Goal: Information Seeking & Learning: Find specific fact

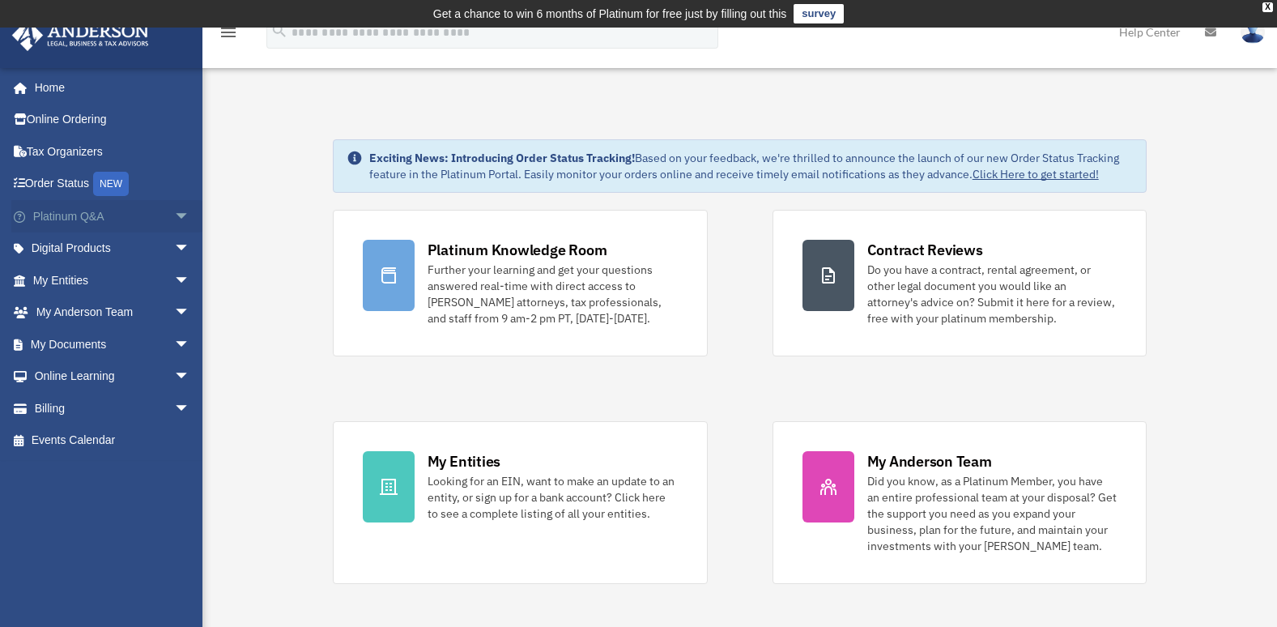
click at [70, 221] on link "Platinum Q&A arrow_drop_down" at bounding box center [112, 216] width 203 height 32
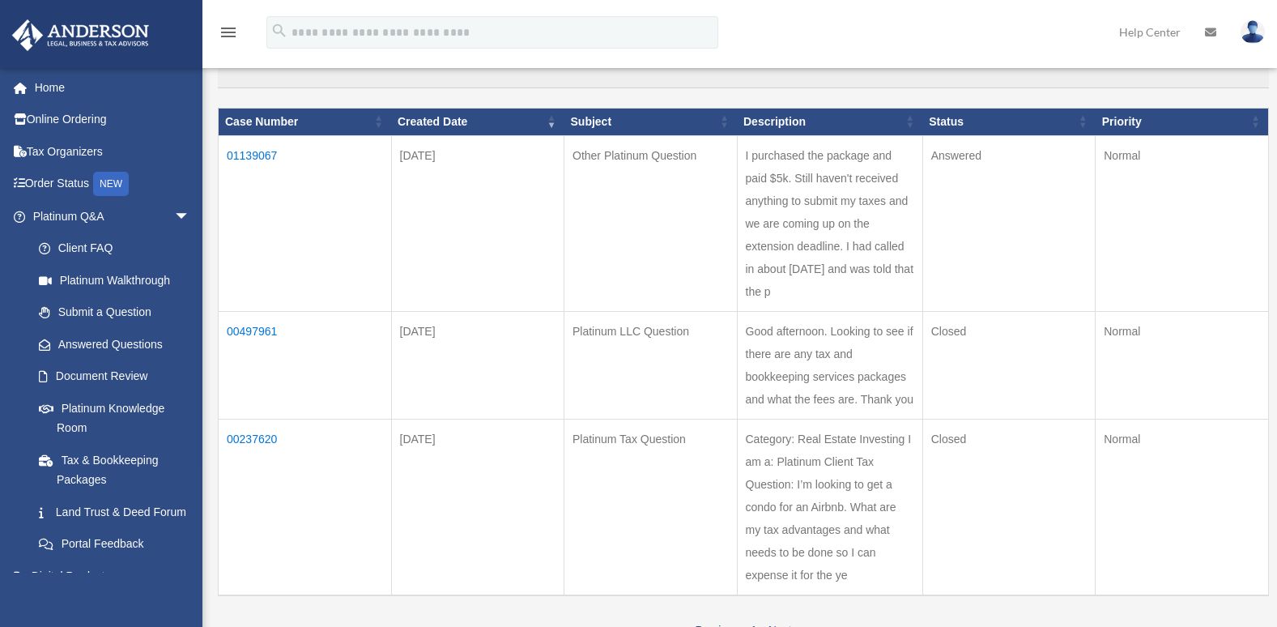
scroll to position [199, 0]
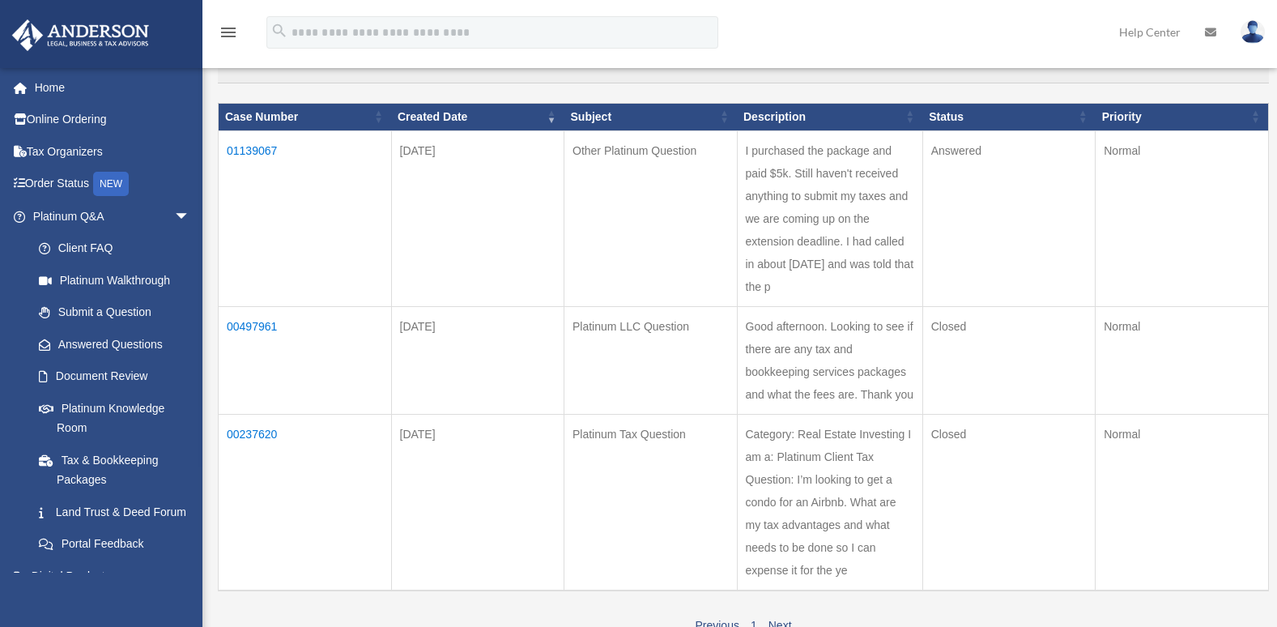
click at [249, 143] on td "01139067" at bounding box center [305, 218] width 173 height 176
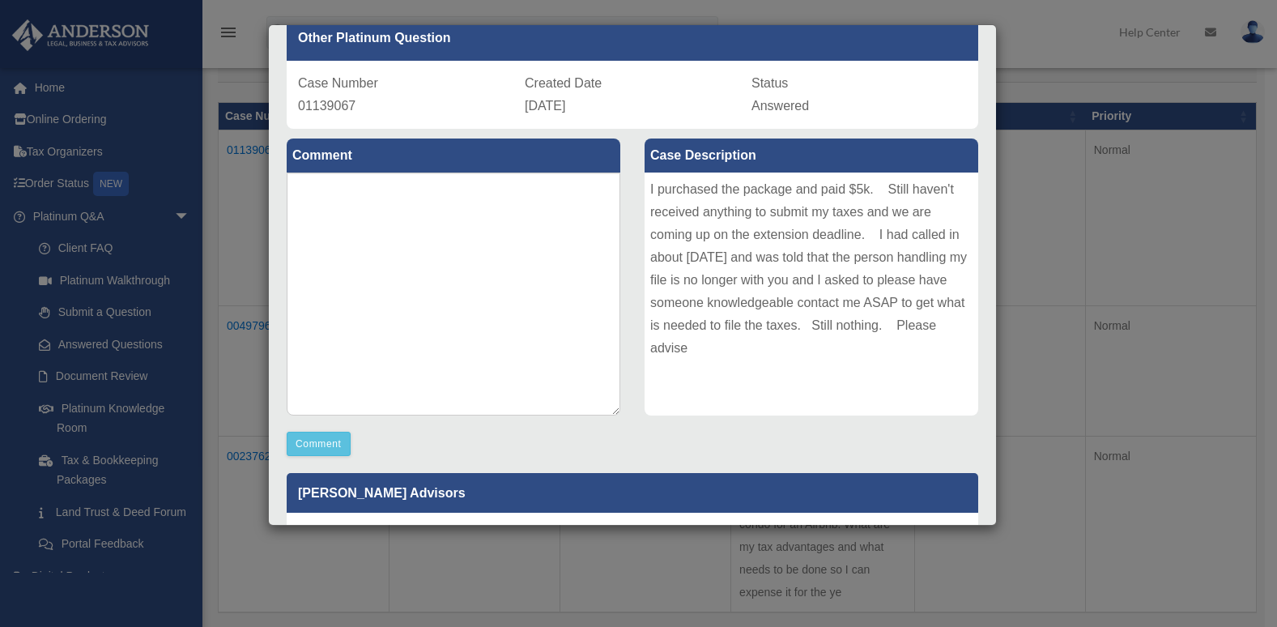
scroll to position [0, 0]
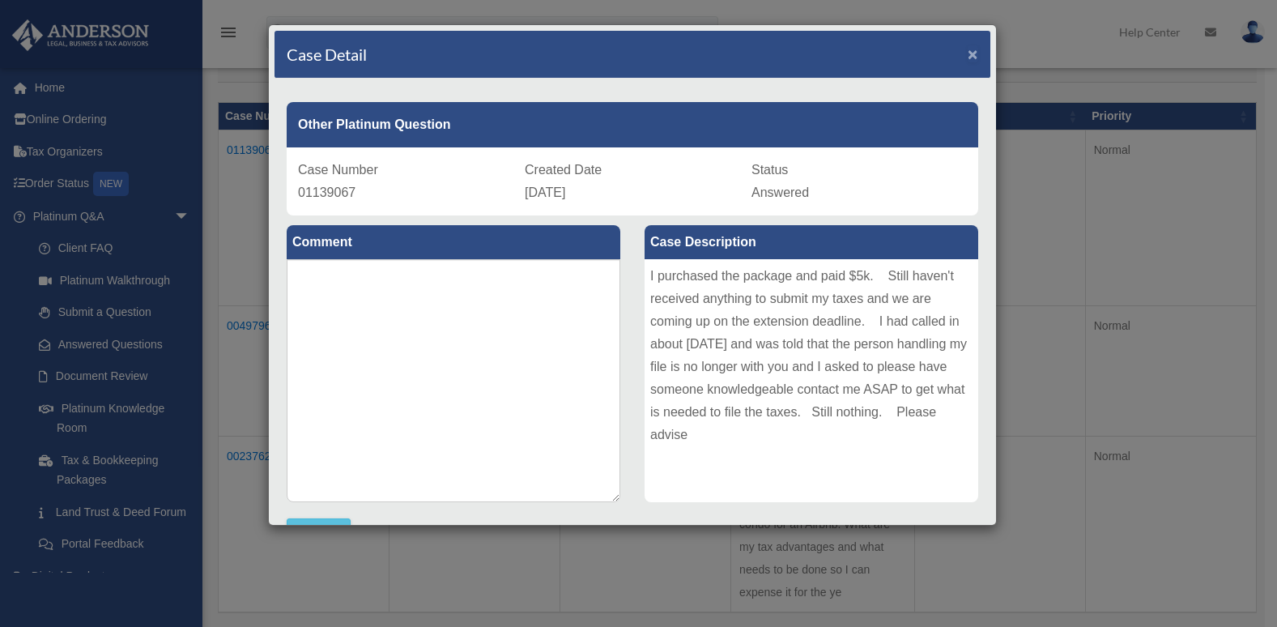
click at [968, 53] on span "×" at bounding box center [973, 54] width 11 height 19
